Goal: Use online tool/utility: Utilize a website feature to perform a specific function

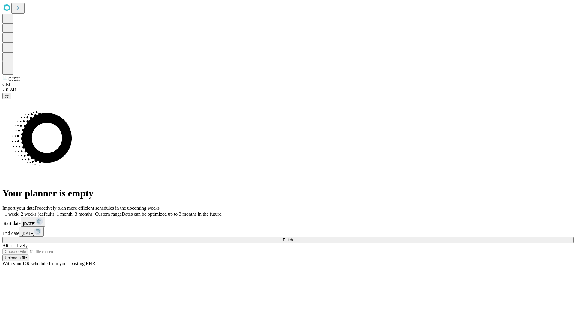
click at [293, 238] on span "Fetch" at bounding box center [288, 240] width 10 height 5
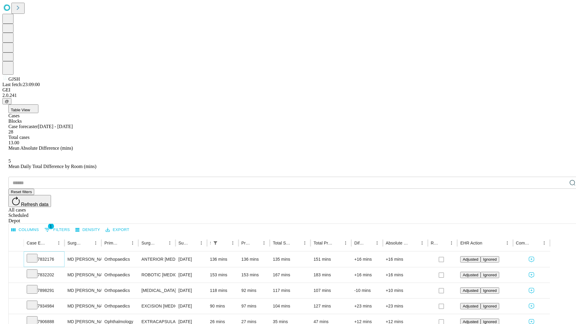
click at [35, 255] on icon at bounding box center [32, 258] width 6 height 6
